Goal: Information Seeking & Learning: Find contact information

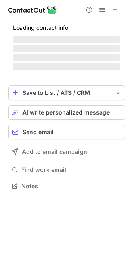
scroll to position [190, 130]
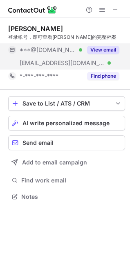
click at [105, 47] on button "View email" at bounding box center [103, 50] width 32 height 8
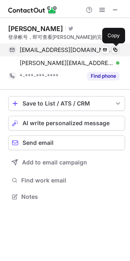
click at [116, 48] on span at bounding box center [115, 50] width 7 height 7
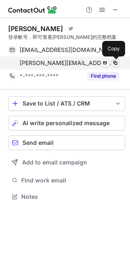
click at [113, 62] on span at bounding box center [115, 63] width 7 height 7
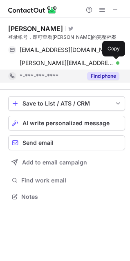
click at [103, 76] on button "Find phone" at bounding box center [103, 76] width 32 height 8
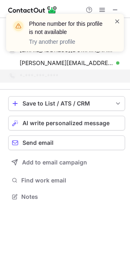
click at [118, 21] on span at bounding box center [117, 21] width 7 height 8
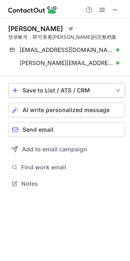
scroll to position [177, 130]
click at [115, 8] on span at bounding box center [115, 10] width 7 height 7
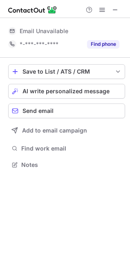
scroll to position [159, 130]
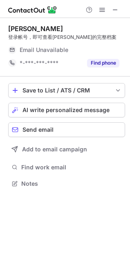
scroll to position [177, 130]
click at [114, 9] on span at bounding box center [115, 10] width 7 height 7
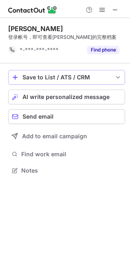
scroll to position [164, 130]
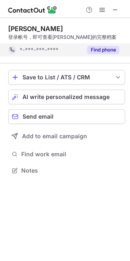
click at [112, 52] on button "Find phone" at bounding box center [103, 50] width 32 height 8
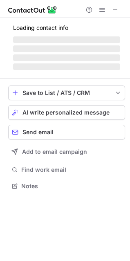
scroll to position [4, 4]
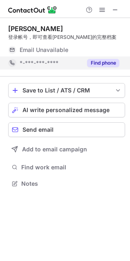
click at [107, 65] on button "Find phone" at bounding box center [103, 63] width 32 height 8
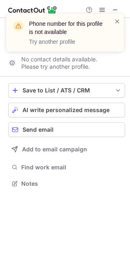
scroll to position [164, 130]
